Goal: Task Accomplishment & Management: Manage account settings

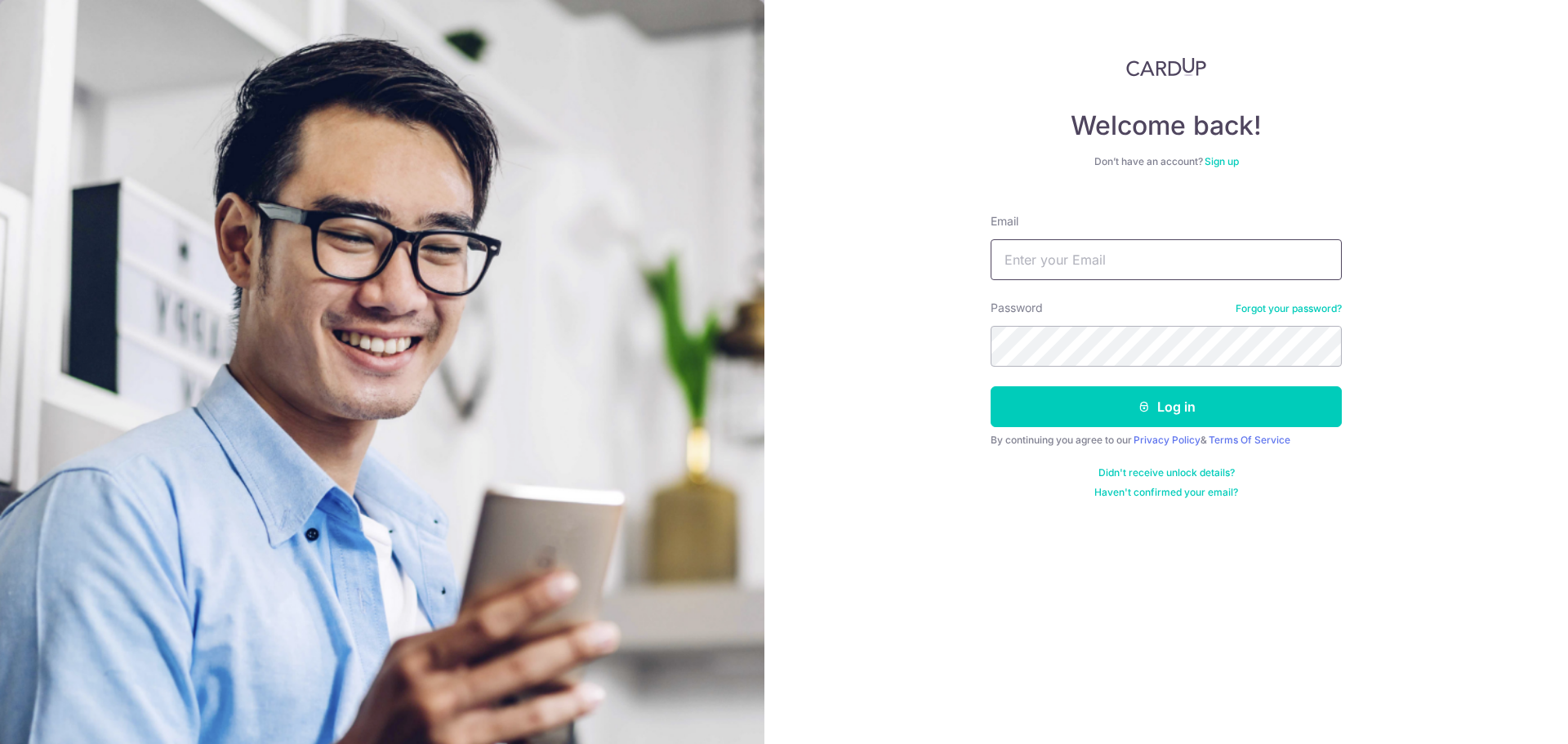
click at [1106, 248] on input "Email" at bounding box center [1166, 260] width 351 height 41
type input "[PERSON_NAME][EMAIL_ADDRESS][DOMAIN_NAME]"
click at [991, 386] on button "Log in" at bounding box center [1166, 407] width 351 height 41
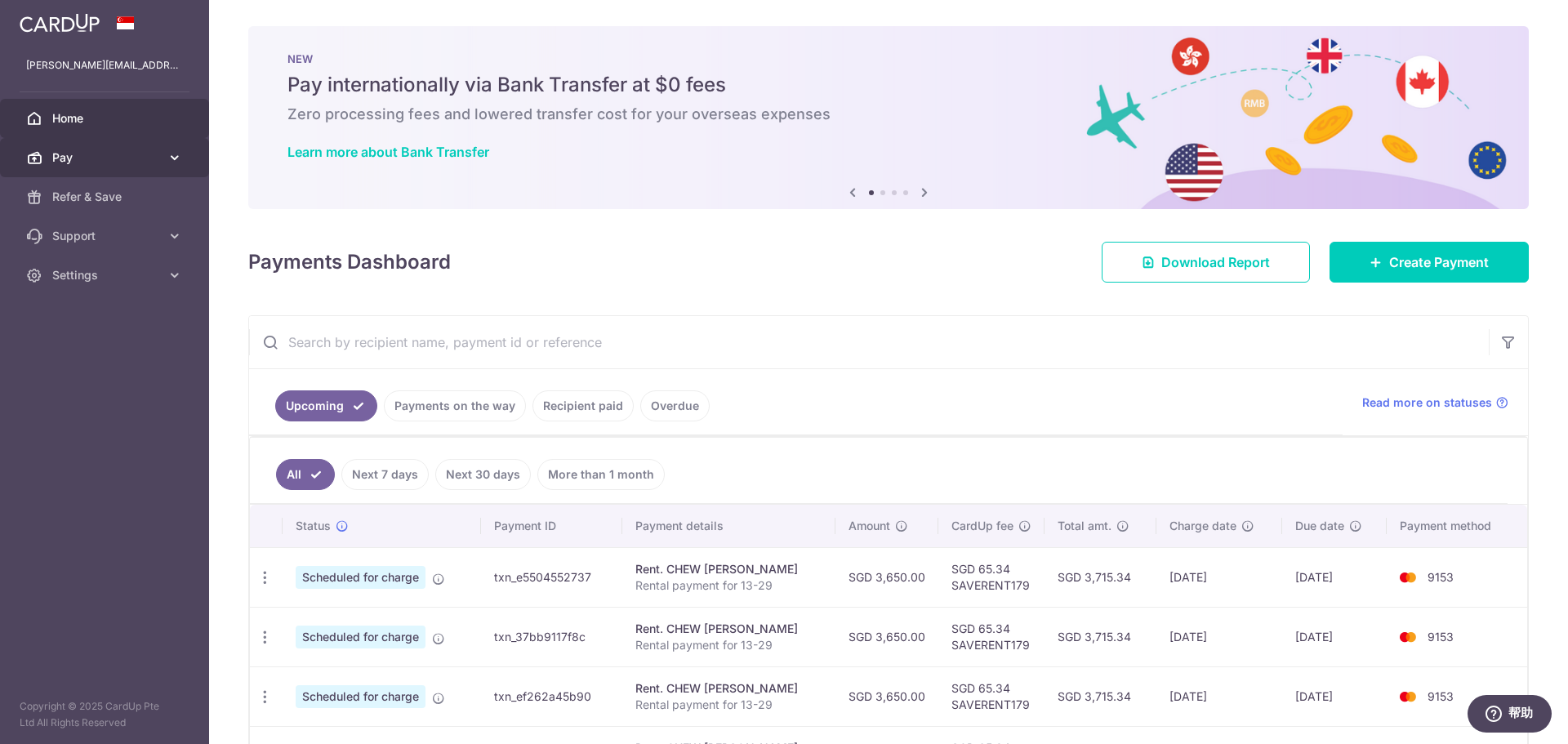
click at [114, 162] on span "Pay" at bounding box center [106, 157] width 108 height 16
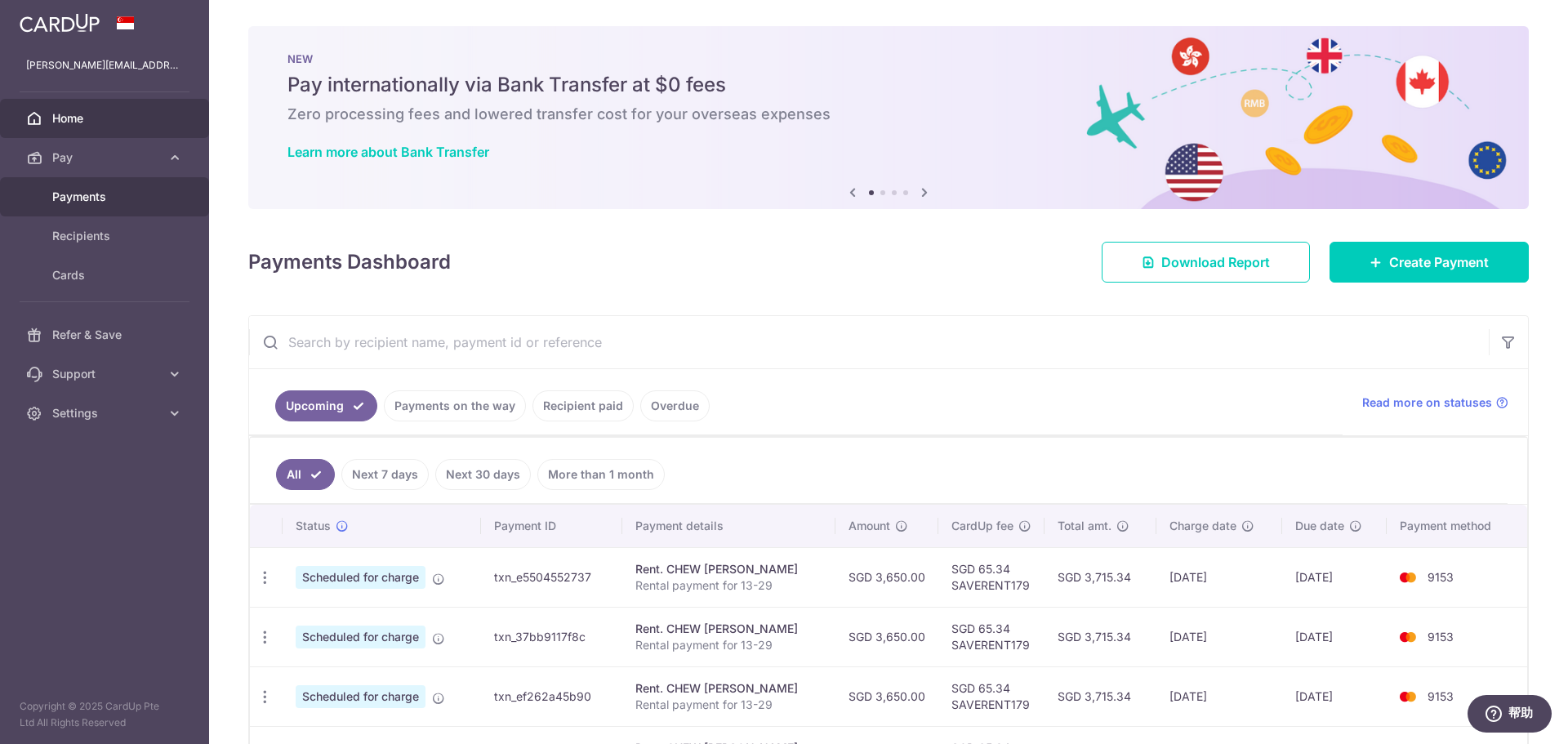
click at [132, 208] on link "Payments" at bounding box center [104, 196] width 209 height 39
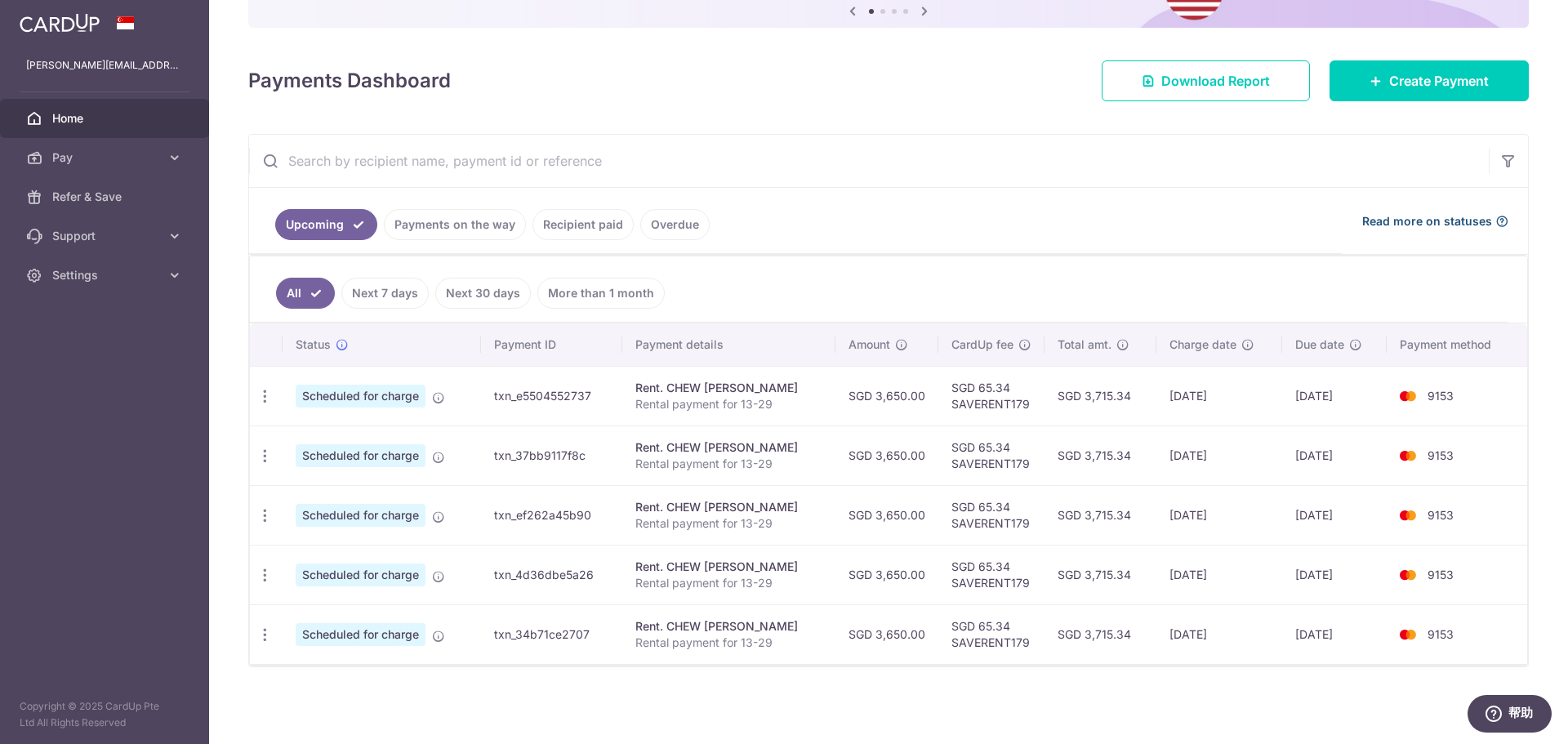
click at [1475, 223] on span "Read more on statuses" at bounding box center [1427, 221] width 130 height 16
click at [86, 270] on span "Settings" at bounding box center [106, 275] width 108 height 16
click at [442, 225] on link "Payments on the way" at bounding box center [454, 225] width 142 height 31
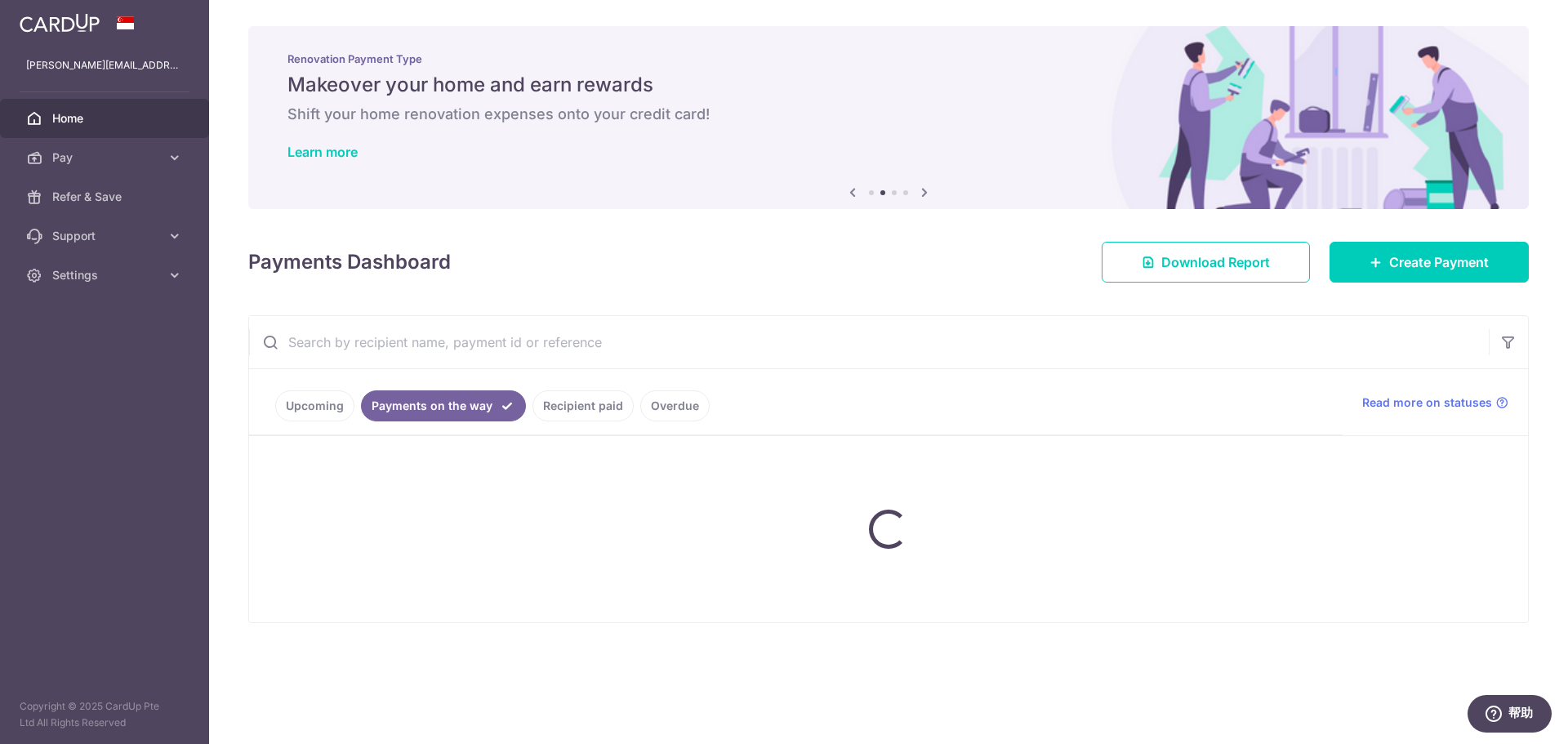
click at [297, 401] on ul "Upcoming Payments on the way Recipient paid Overdue" at bounding box center [796, 401] width 1093 height 66
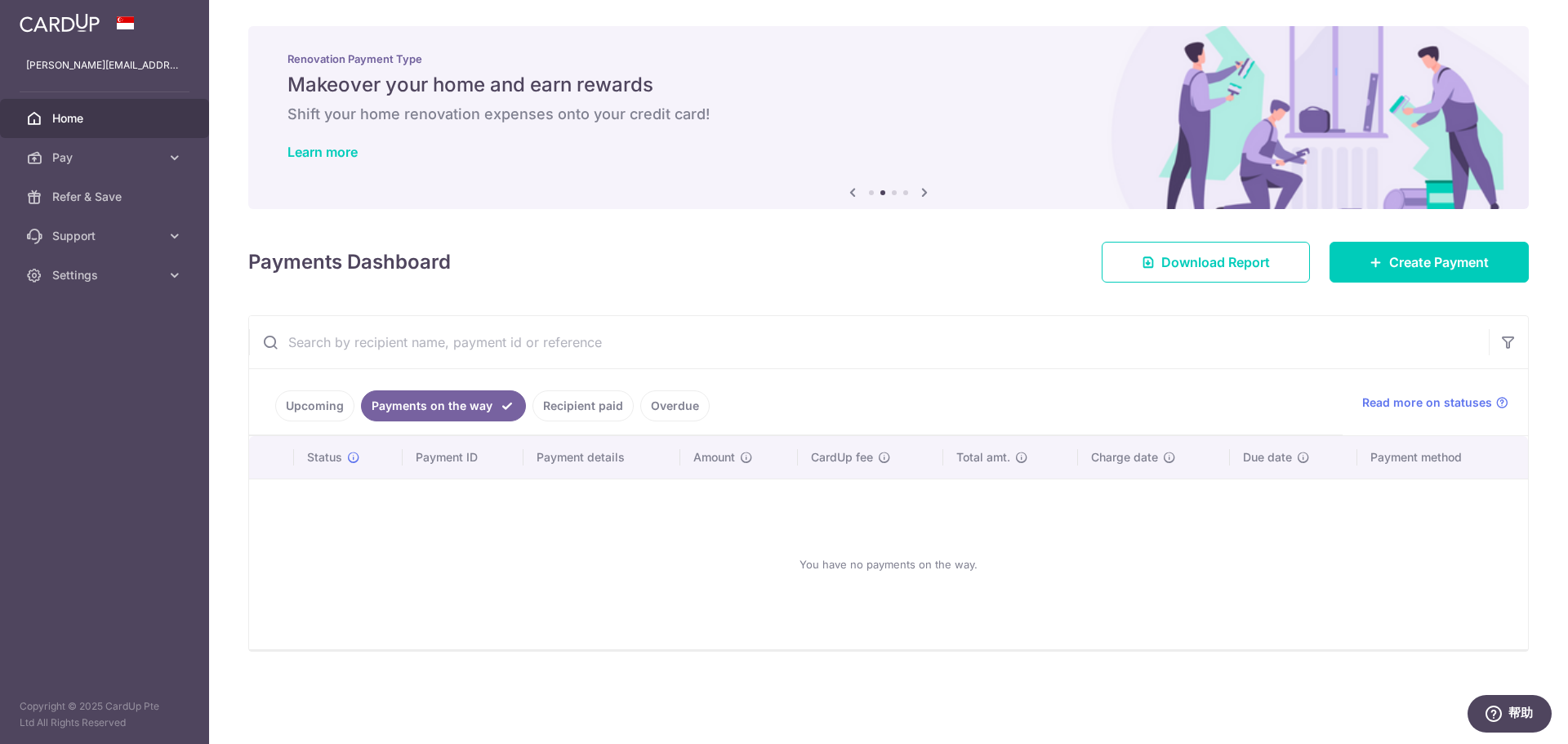
click at [585, 406] on link "Recipient paid" at bounding box center [582, 406] width 102 height 31
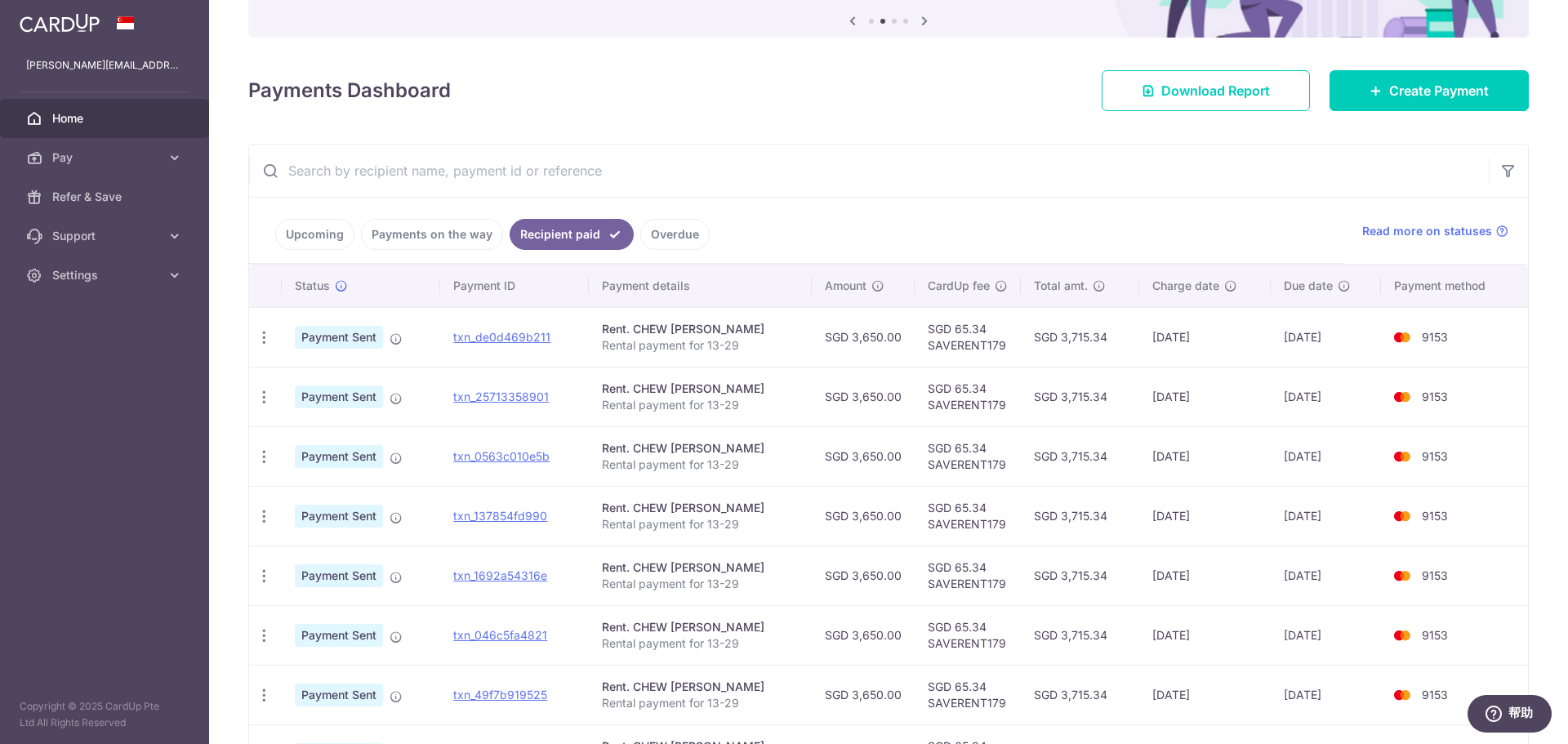
scroll to position [41, 0]
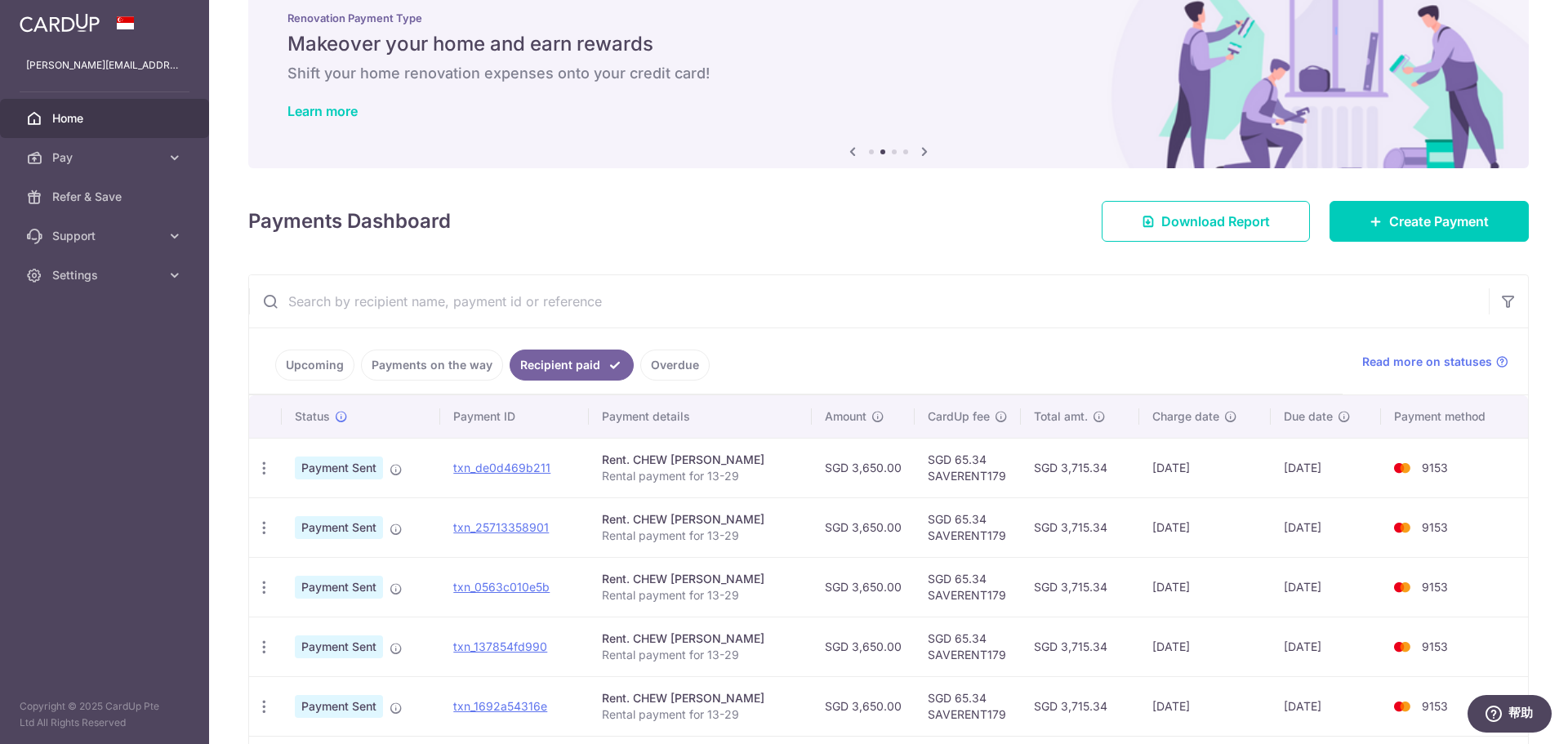
click at [325, 365] on link "Upcoming" at bounding box center [314, 365] width 79 height 31
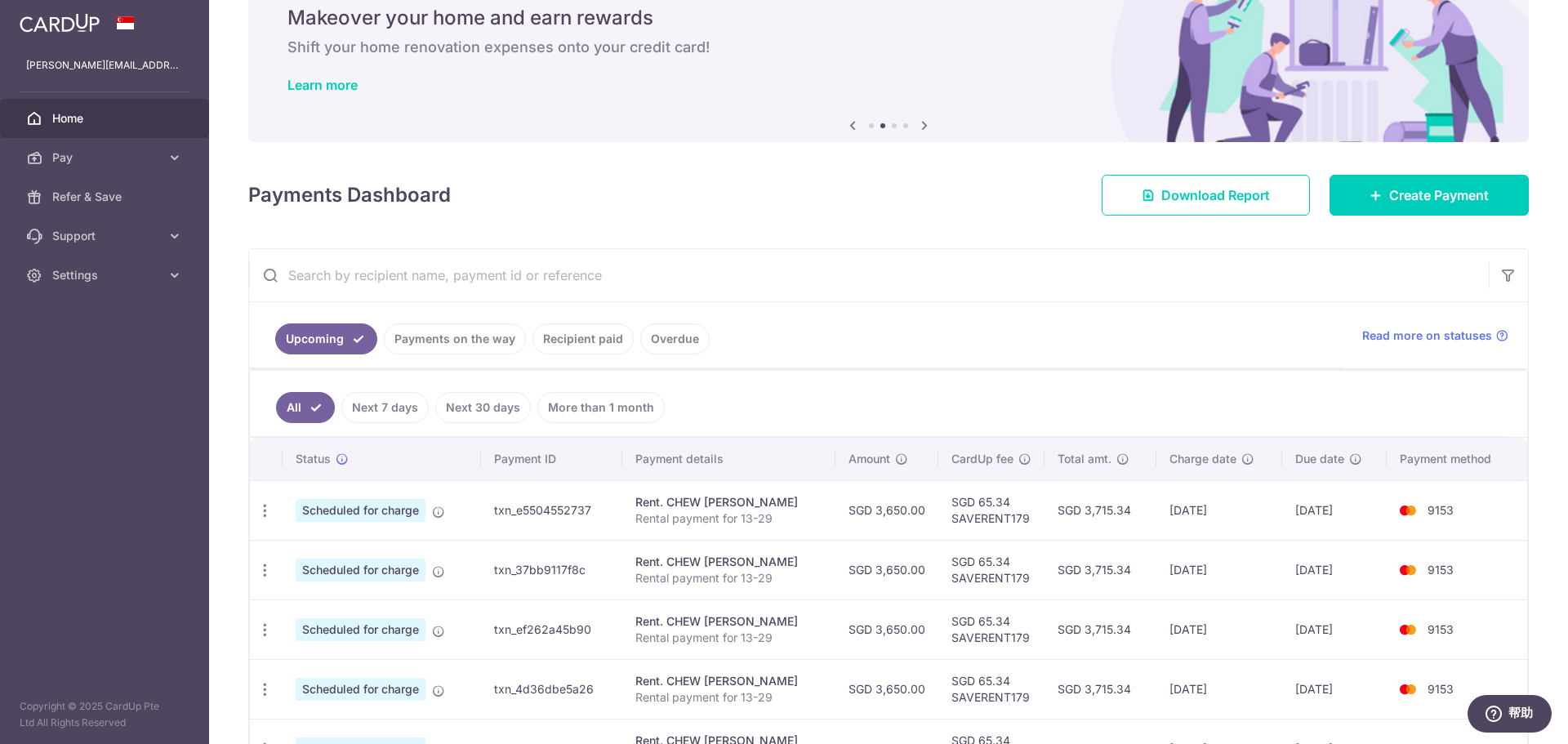
scroll to position [181, 0]
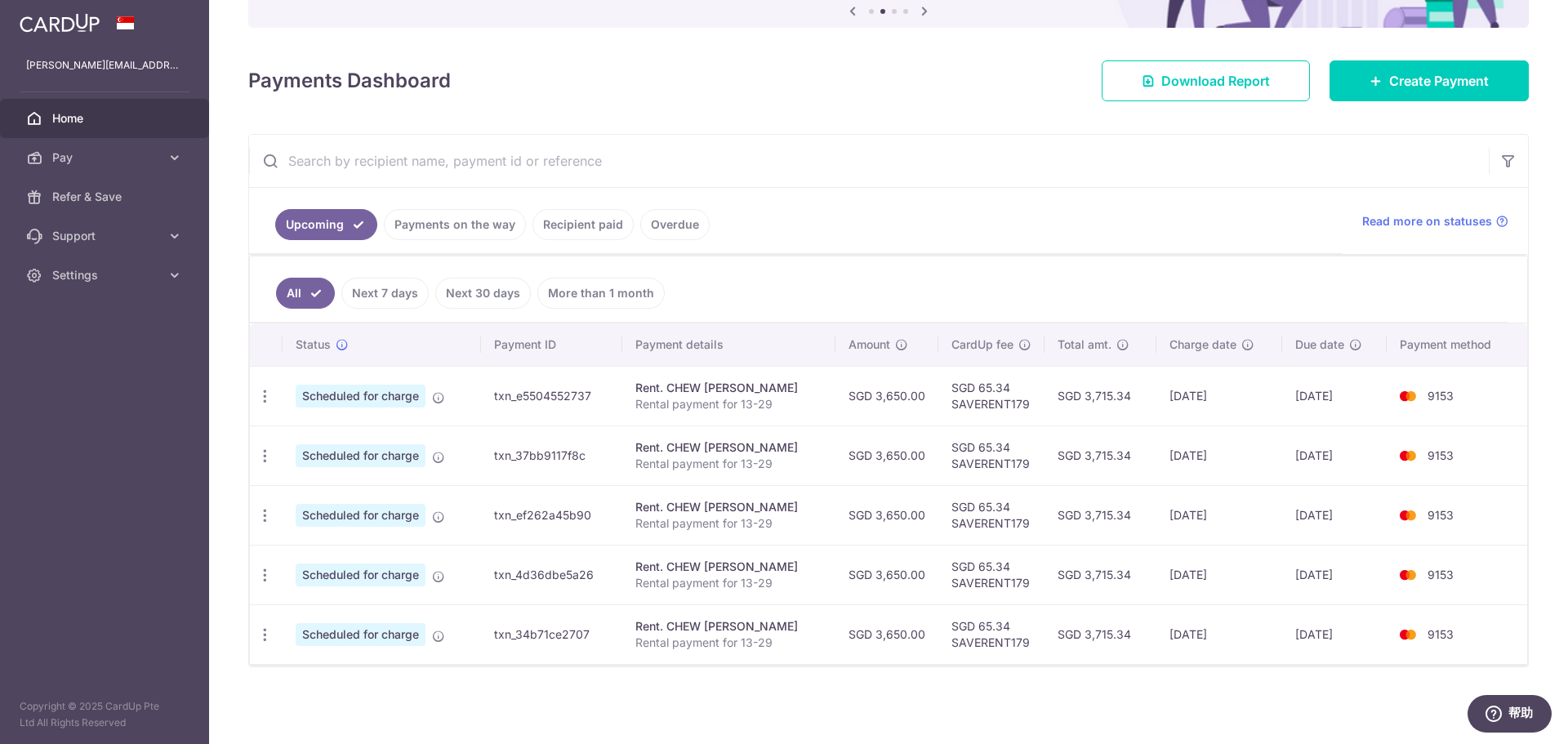
click at [370, 399] on span "Scheduled for charge" at bounding box center [360, 395] width 130 height 23
click at [266, 398] on icon "button" at bounding box center [265, 396] width 17 height 17
click at [322, 477] on span "Cancel payment" at bounding box center [352, 481] width 109 height 20
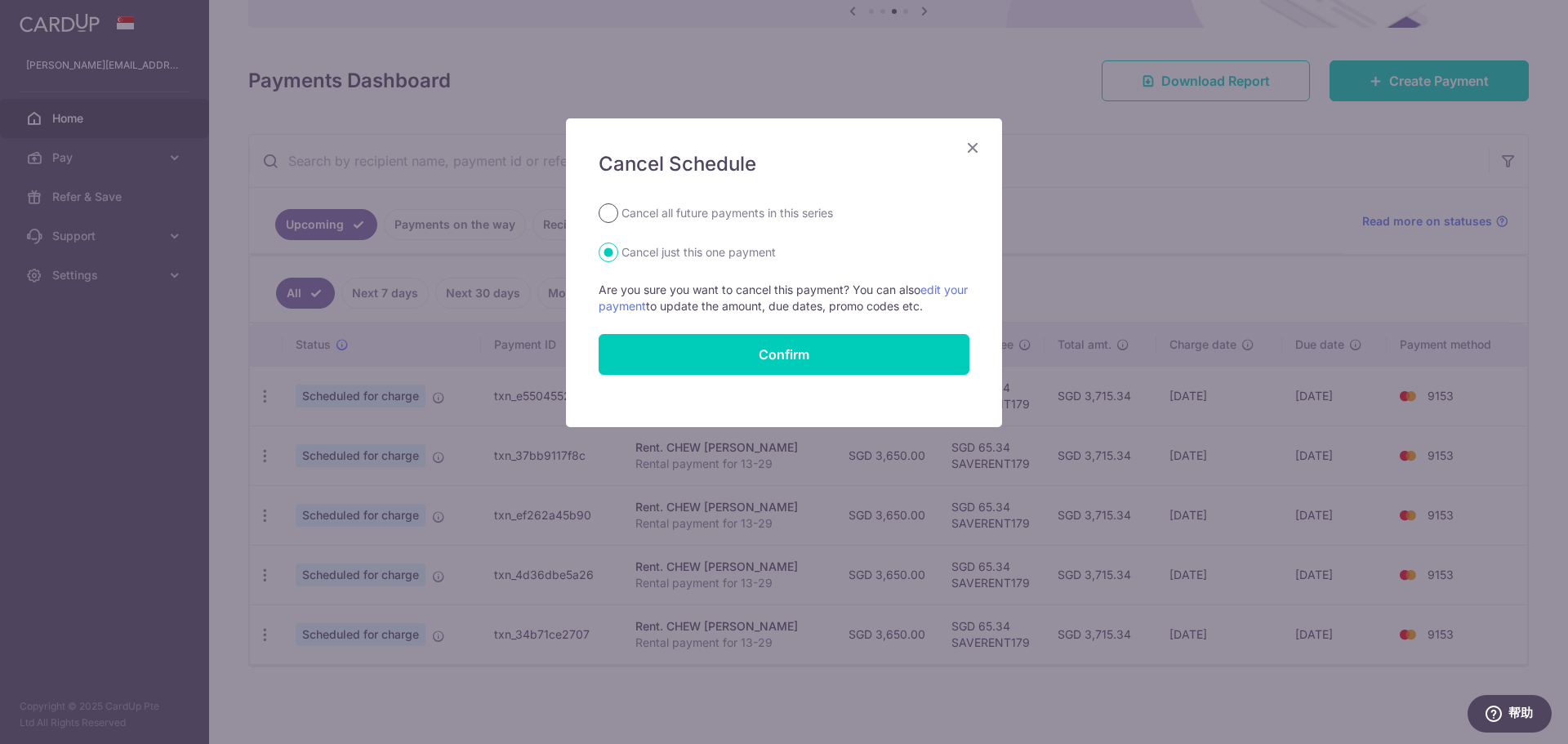
click at [603, 212] on input "Cancel all future payments in this series" at bounding box center [608, 213] width 20 height 20
radio input "true"
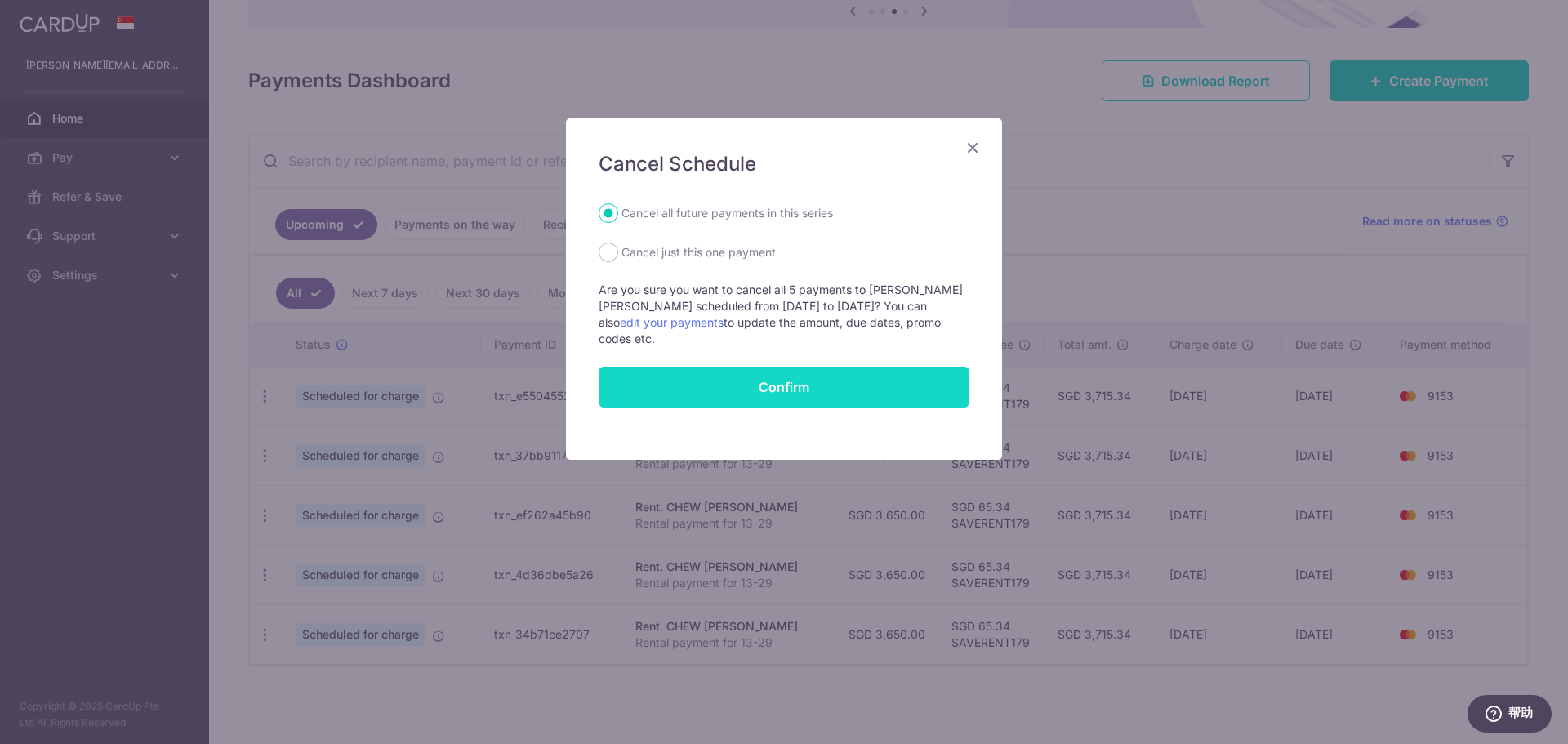
click at [853, 395] on button "Confirm" at bounding box center [784, 387] width 371 height 41
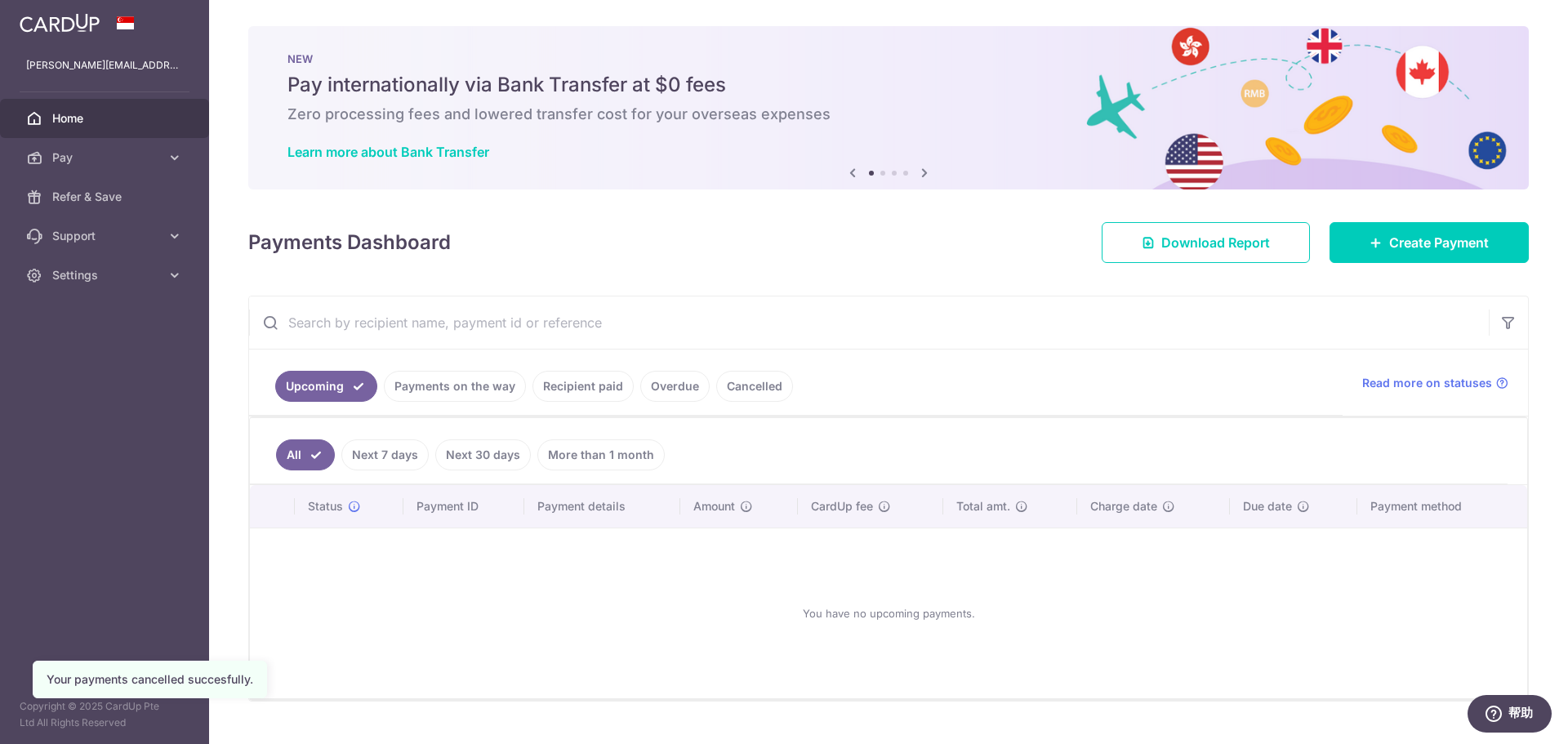
scroll to position [34, 0]
